Goal: Go to known website: Go to known website

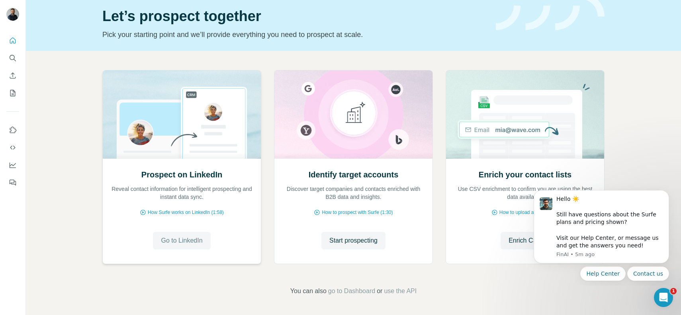
click at [195, 246] on button "Go to LinkedIn" at bounding box center [181, 241] width 57 height 18
